Goal: Information Seeking & Learning: Find contact information

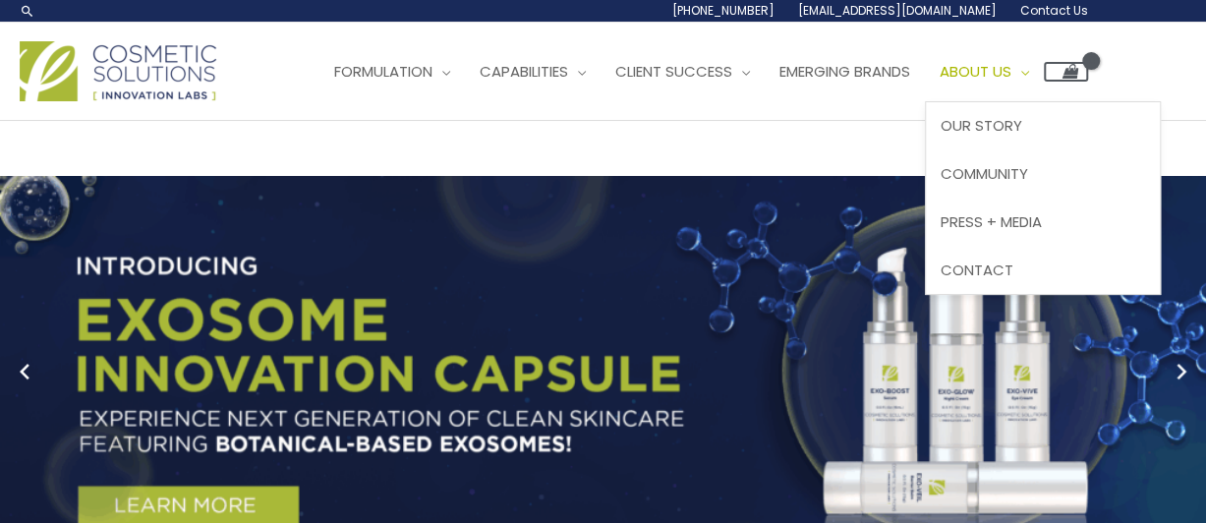
click at [1009, 70] on span "About Us" at bounding box center [976, 71] width 72 height 21
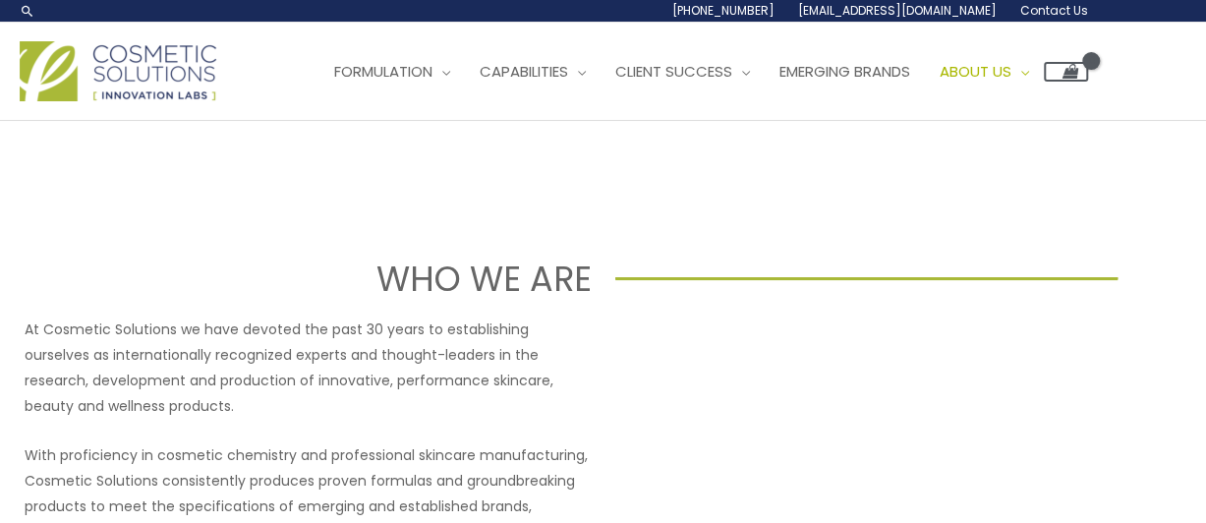
click at [1052, 11] on span "Contact Us" at bounding box center [1054, 10] width 68 height 17
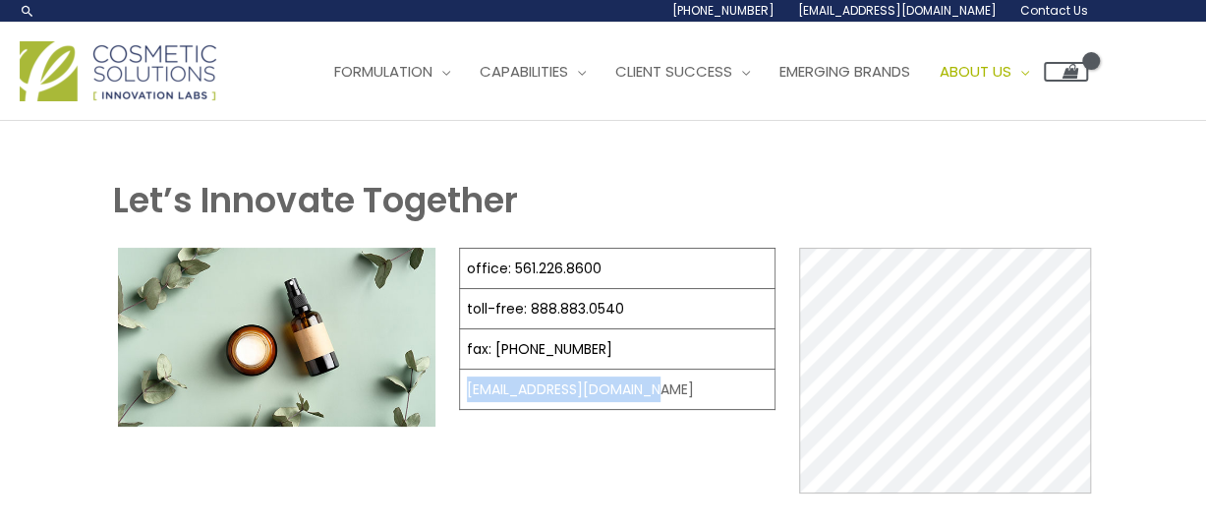
drag, startPoint x: 659, startPoint y: 389, endPoint x: 464, endPoint y: 388, distance: 194.6
click at [464, 388] on td "[EMAIL_ADDRESS][DOMAIN_NAME]" at bounding box center [617, 390] width 316 height 40
drag, startPoint x: 464, startPoint y: 388, endPoint x: 523, endPoint y: 381, distance: 59.4
copy td "[EMAIL_ADDRESS][DOMAIN_NAME]"
